Goal: Find specific page/section: Find specific page/section

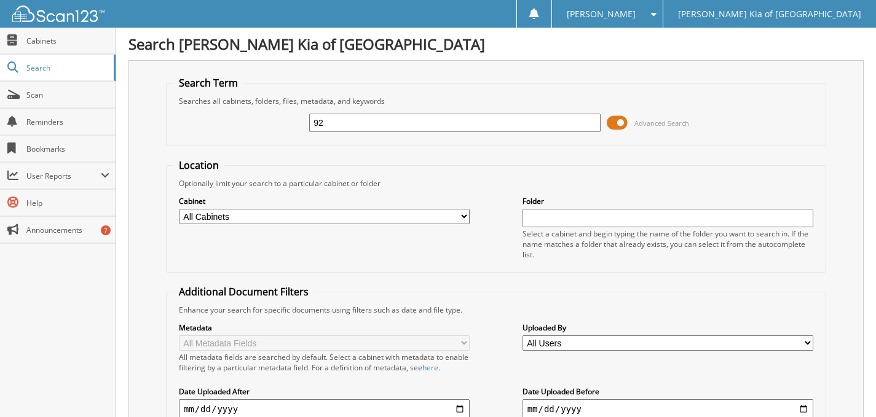
type input "9"
type input "1"
type input "93324"
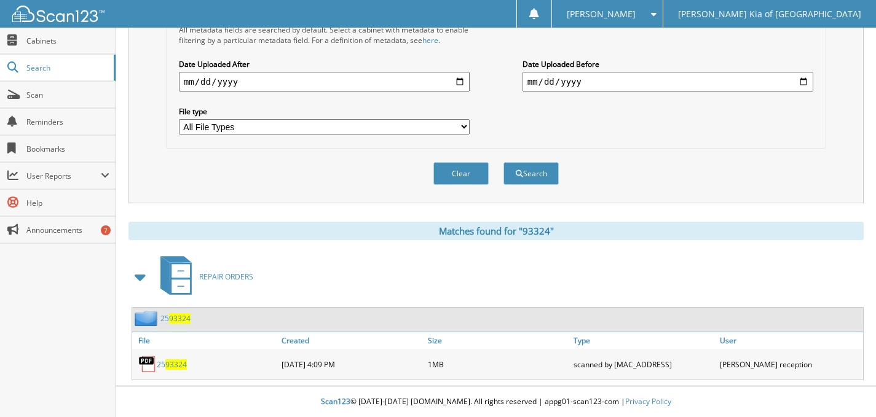
scroll to position [328, 0]
click at [170, 362] on span "93324" at bounding box center [176, 364] width 22 height 10
